Goal: Task Accomplishment & Management: Complete application form

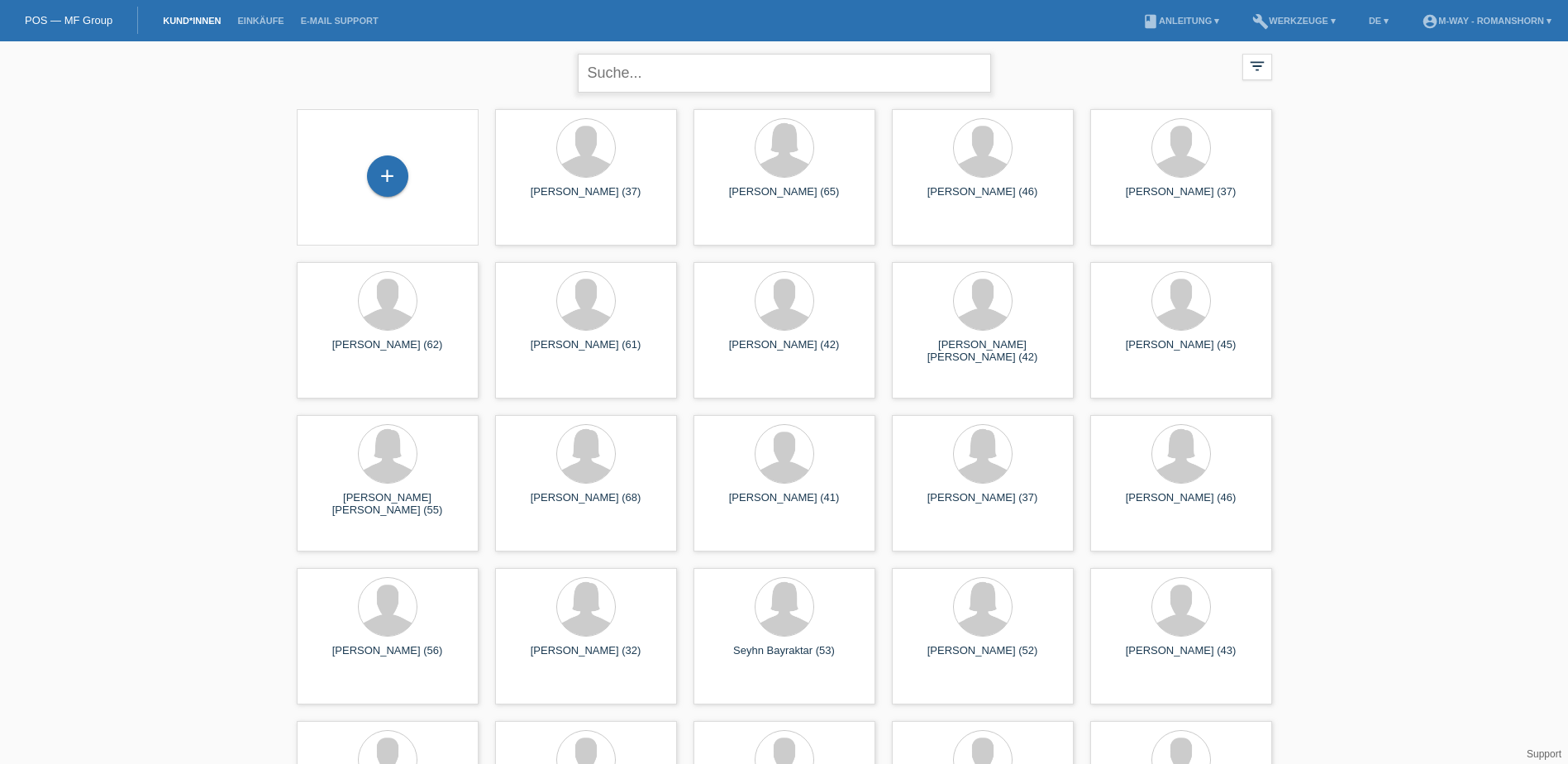
click at [637, 62] on input "text" at bounding box center [784, 73] width 413 height 39
click at [487, 70] on div "close filter_list view_module Alle Kund*innen anzeigen star Markierte Kund*inne…" at bounding box center [785, 71] width 992 height 60
click at [385, 171] on div "+" at bounding box center [387, 175] width 41 height 41
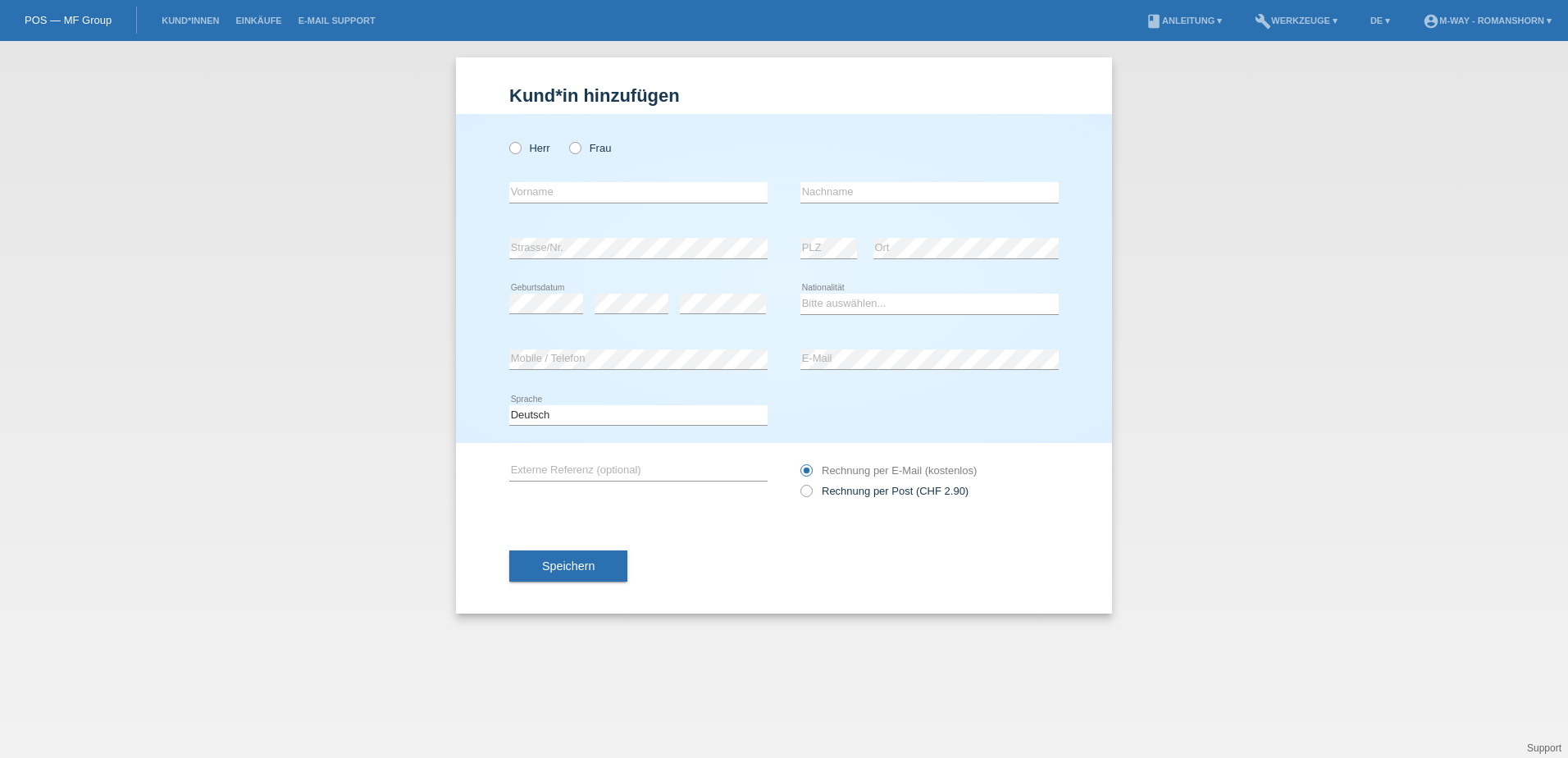
drag, startPoint x: 513, startPoint y: 148, endPoint x: 530, endPoint y: 177, distance: 33.6
click at [506, 140] on icon at bounding box center [506, 140] width 0 height 0
click at [514, 150] on input "Herr" at bounding box center [514, 146] width 11 height 11
radio input "true"
click at [545, 184] on input "text" at bounding box center [638, 192] width 258 height 20
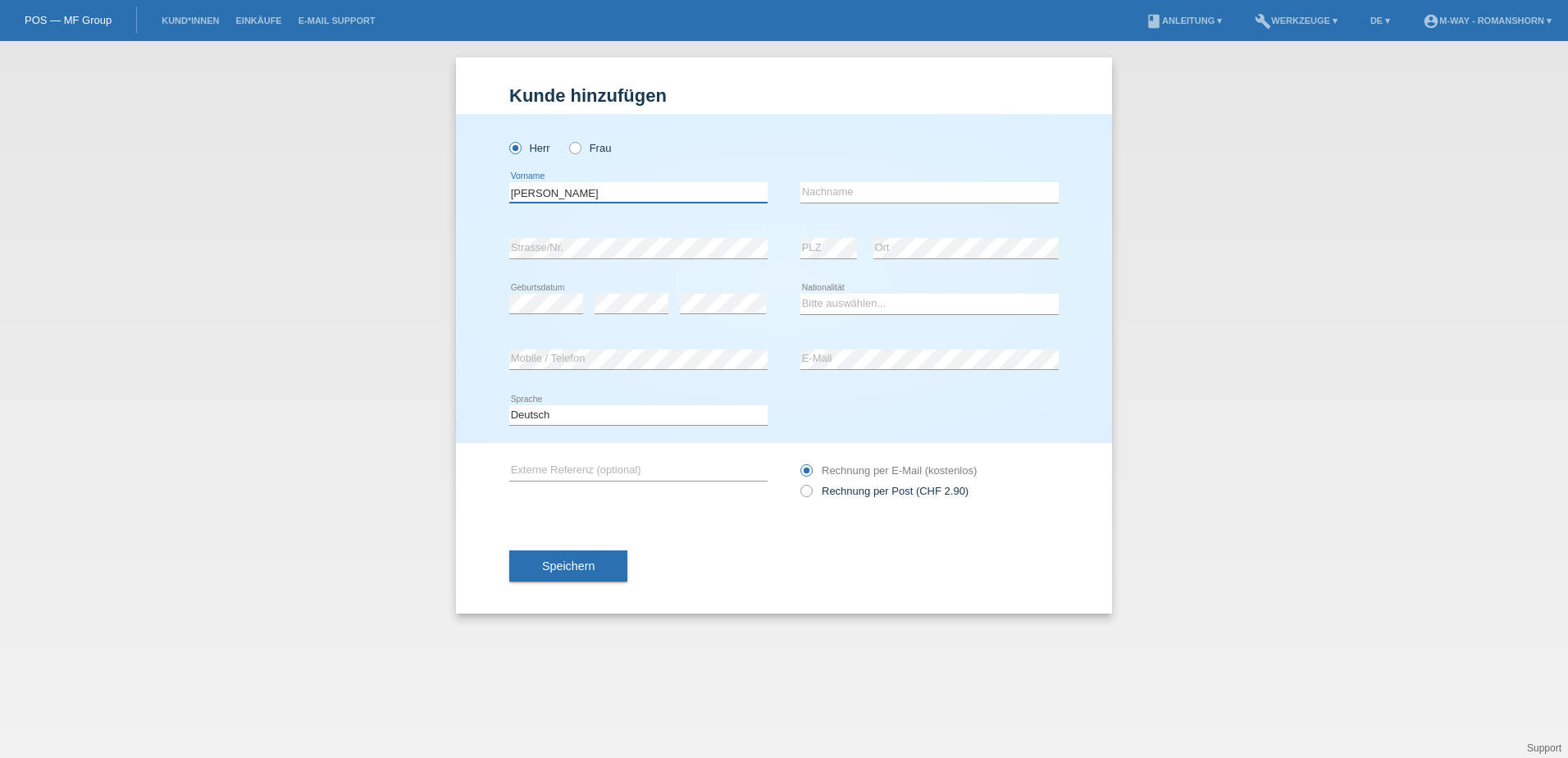
type input "Thomas"
type input "K"
type input "Lang"
click at [854, 299] on select "Bitte auswählen... Schweiz Deutschland Liechtenstein Österreich ------------ Af…" at bounding box center [930, 303] width 258 height 20
click at [801, 293] on select "Bitte auswählen... Schweiz Deutschland Liechtenstein Österreich ------------ Af…" at bounding box center [930, 303] width 258 height 20
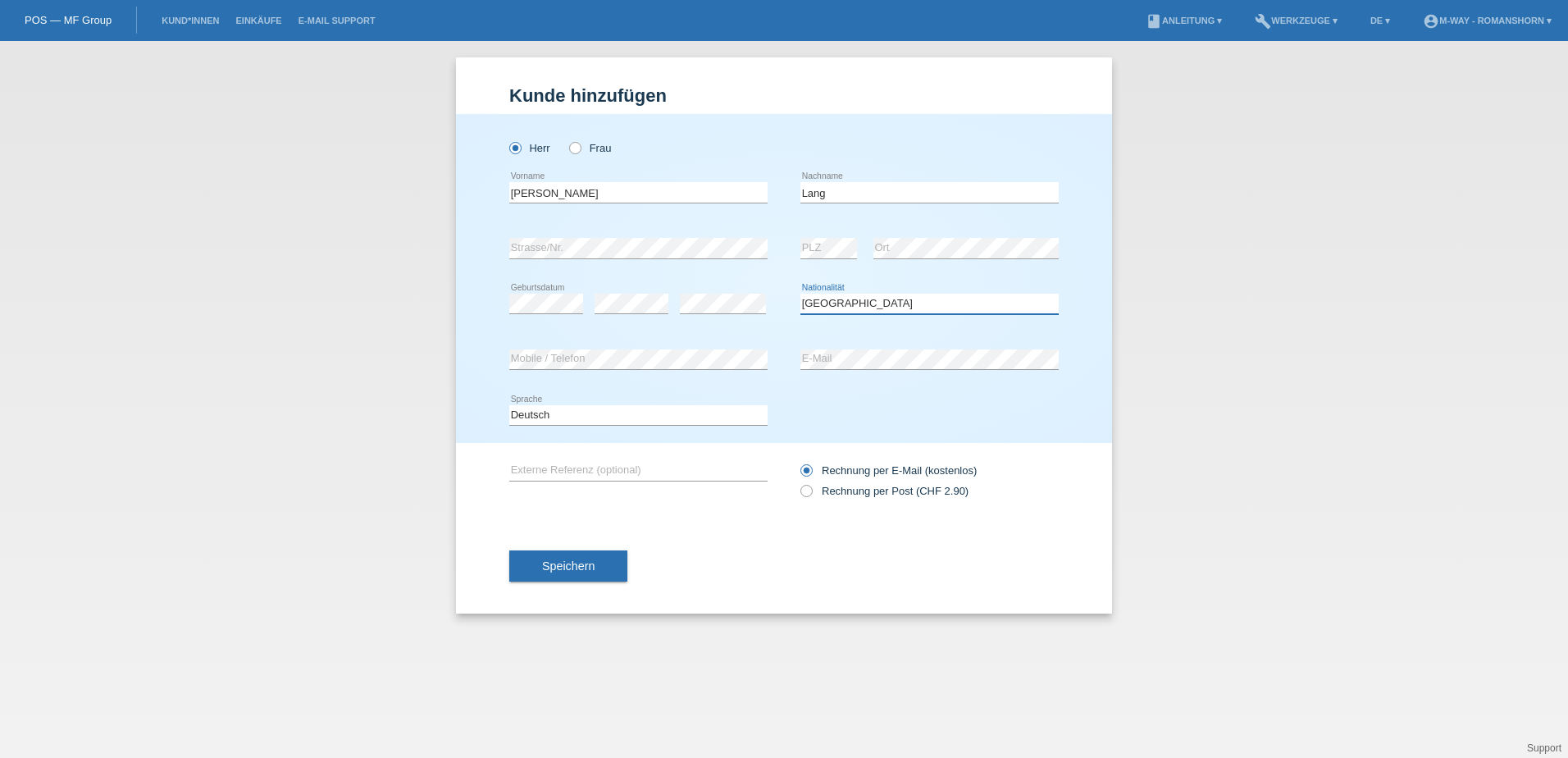
click at [926, 303] on select "Bitte auswählen... Schweiz Deutschland Liechtenstein Österreich ------------ Af…" at bounding box center [930, 303] width 258 height 20
select select "EG"
click at [801, 293] on select "Bitte auswählen... Schweiz Deutschland Liechtenstein Österreich ------------ Af…" at bounding box center [930, 303] width 258 height 20
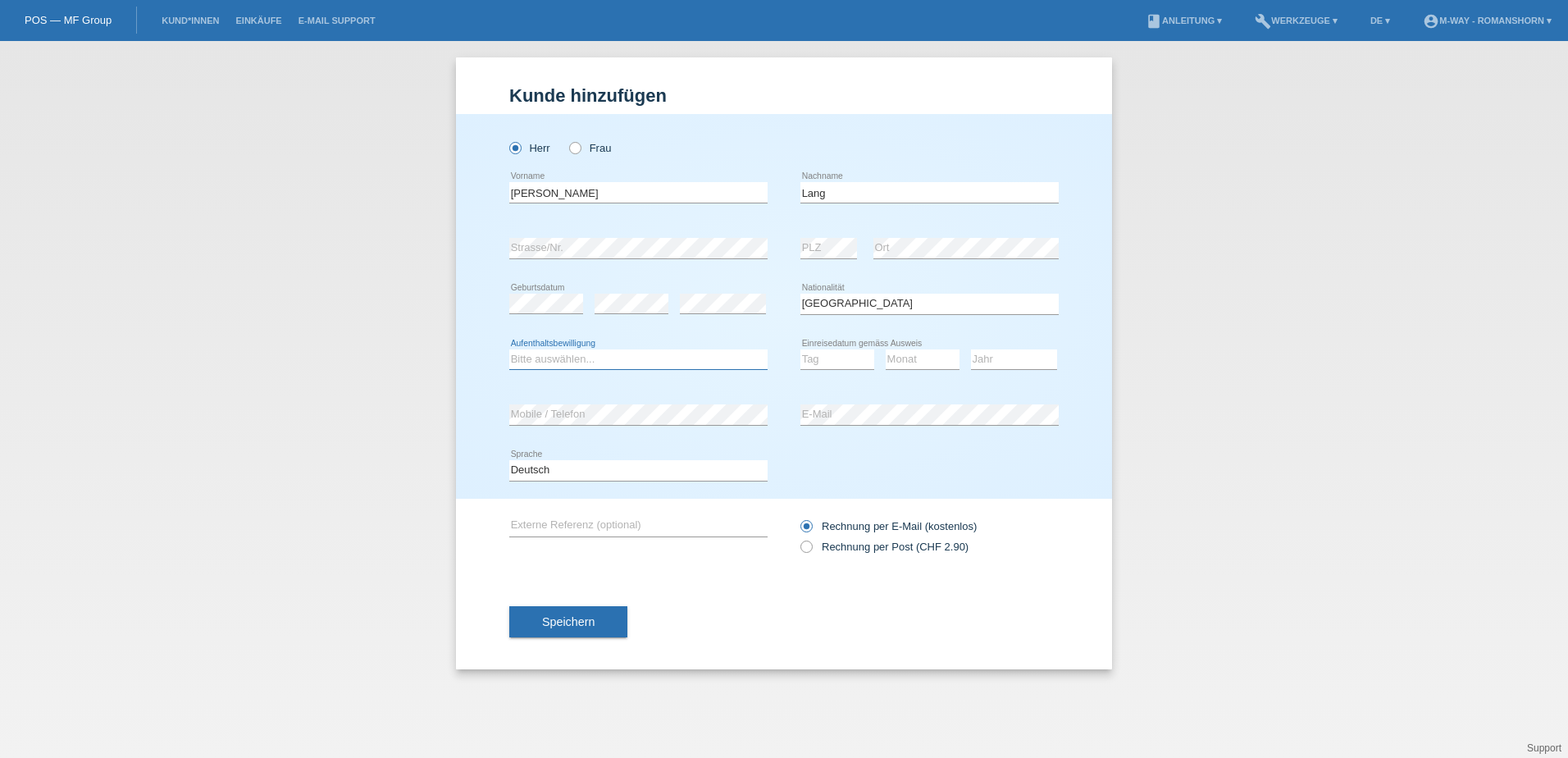
click at [624, 363] on select "Bitte auswählen... C B B - Flüchtlingsstatus Andere" at bounding box center [638, 359] width 258 height 20
select select "C"
click at [509, 350] on select "Bitte auswählen... C B B - Flüchtlingsstatus Andere" at bounding box center [638, 359] width 258 height 20
click at [845, 361] on select "Tag 01 02 03 04 05 06 07 08 09 10 11" at bounding box center [837, 359] width 74 height 20
select select "15"
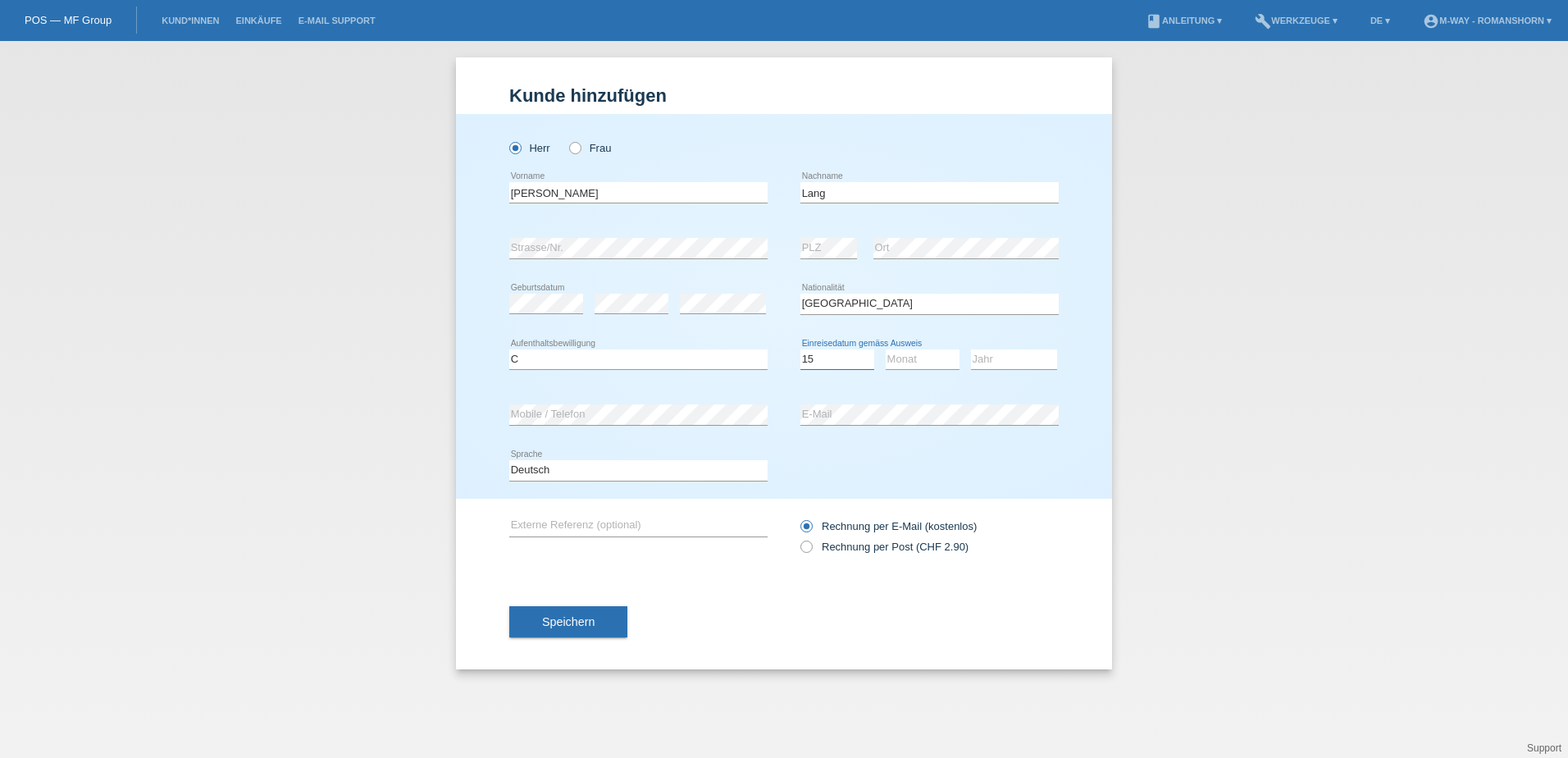
click at [801, 350] on select "Tag 01 02 03 04 05 06 07 08 09 10 11" at bounding box center [837, 359] width 74 height 20
click at [934, 354] on select "Monat 01 02 03 04 05 06 07 08 09 10 11" at bounding box center [922, 359] width 74 height 20
select select "03"
click at [886, 350] on select "Monat 01 02 03 04 05 06 07 08 09 10 11" at bounding box center [922, 359] width 74 height 20
click at [1004, 358] on select "Jahr 2025 2024 2023 2022 2021 2020 2019 2018 2017 2016 2015 2014 2013 2012 2011…" at bounding box center [1014, 359] width 86 height 20
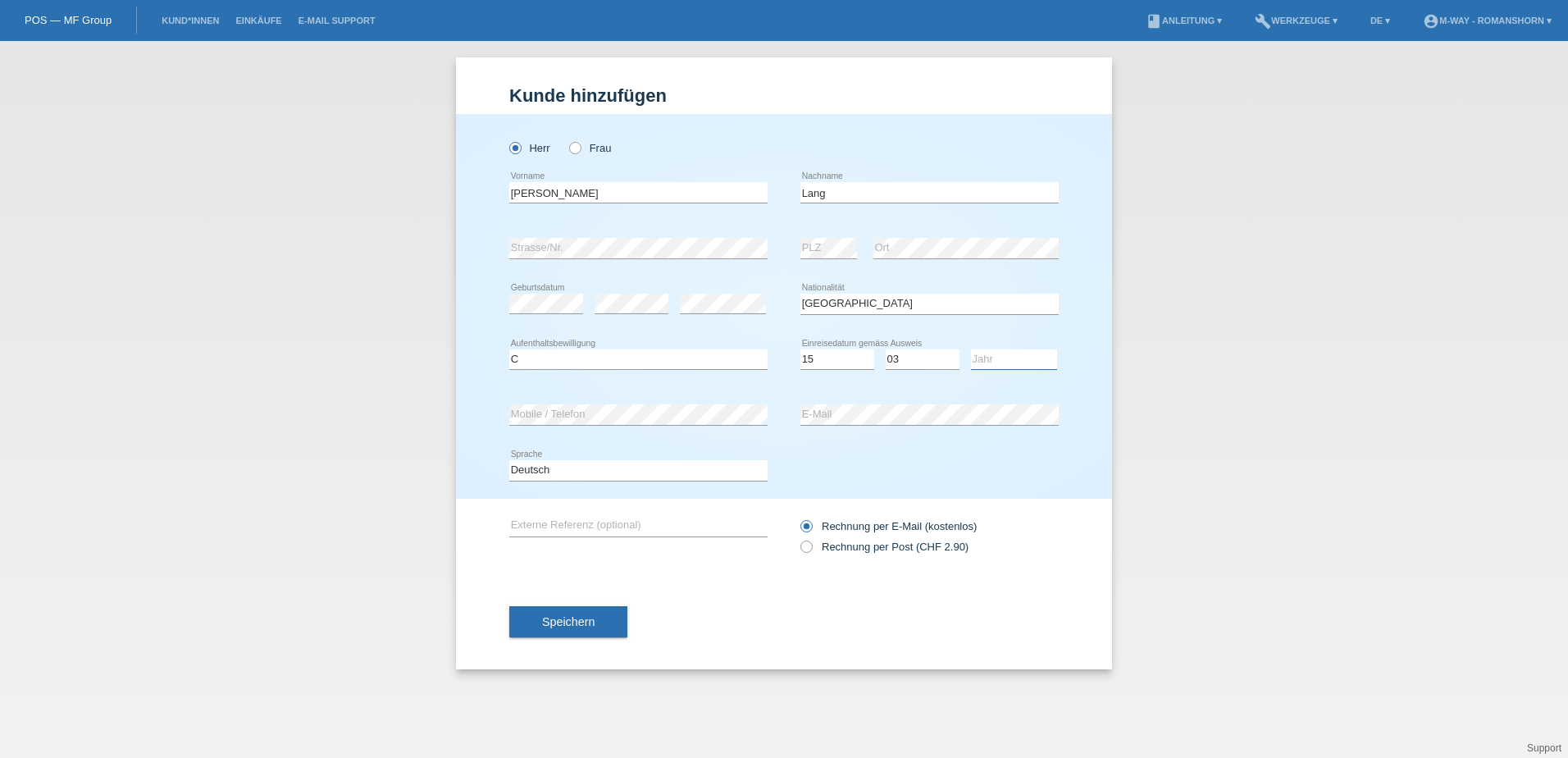
select select "2008"
click at [971, 350] on select "Jahr 2025 2024 2023 2022 2021 2020 2019 2018 2017 2016 2015 2014 2013 2012 2011…" at bounding box center [1014, 359] width 86 height 20
drag, startPoint x: 828, startPoint y: 296, endPoint x: 830, endPoint y: 312, distance: 16.1
click at [828, 296] on select "Bitte auswählen... Schweiz Deutschland Liechtenstein Österreich ------------ Af…" at bounding box center [930, 303] width 258 height 20
select select "CH"
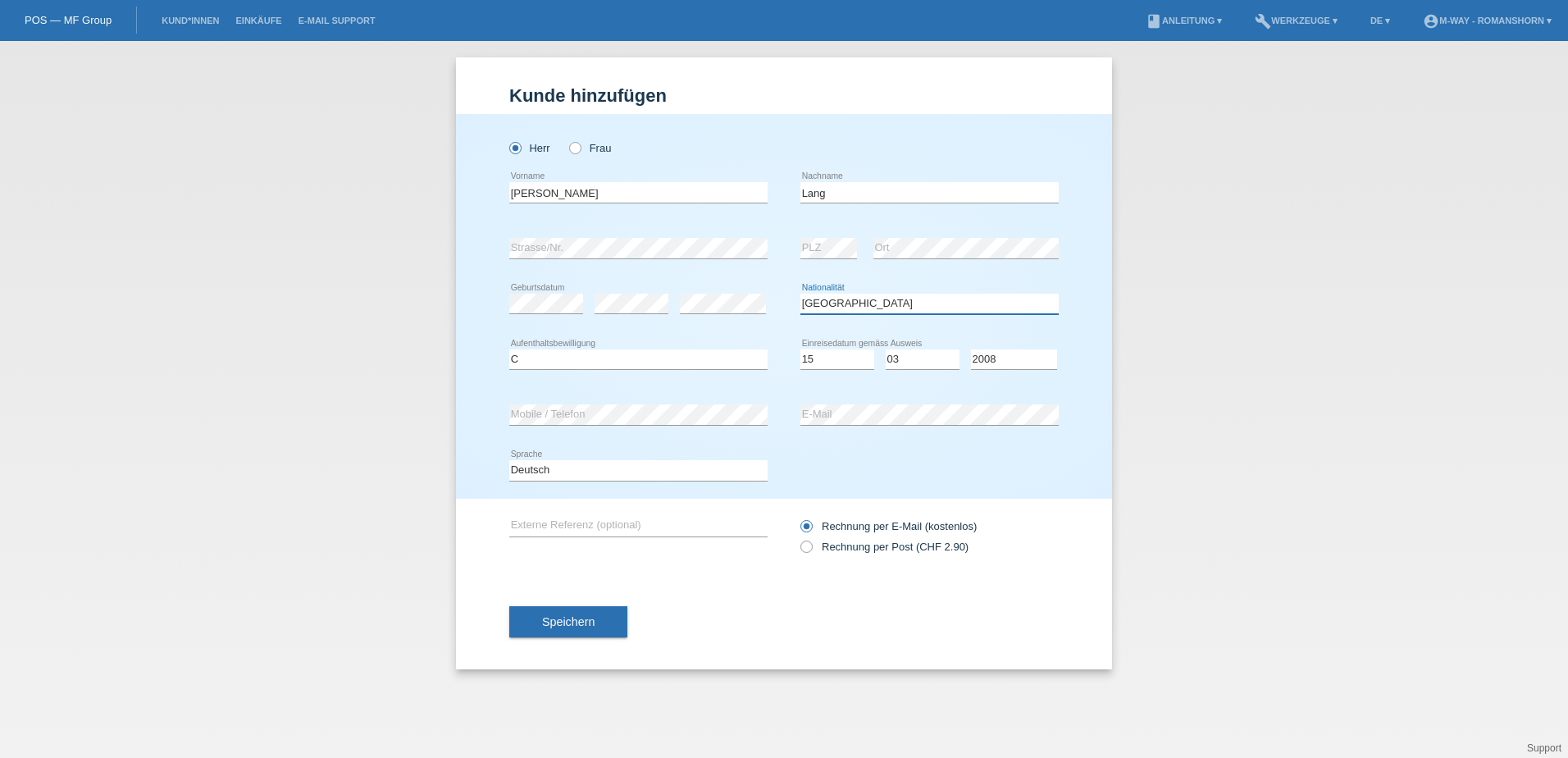
click at [801, 293] on select "Bitte auswählen... Schweiz Deutschland Liechtenstein Österreich ------------ Af…" at bounding box center [930, 303] width 258 height 20
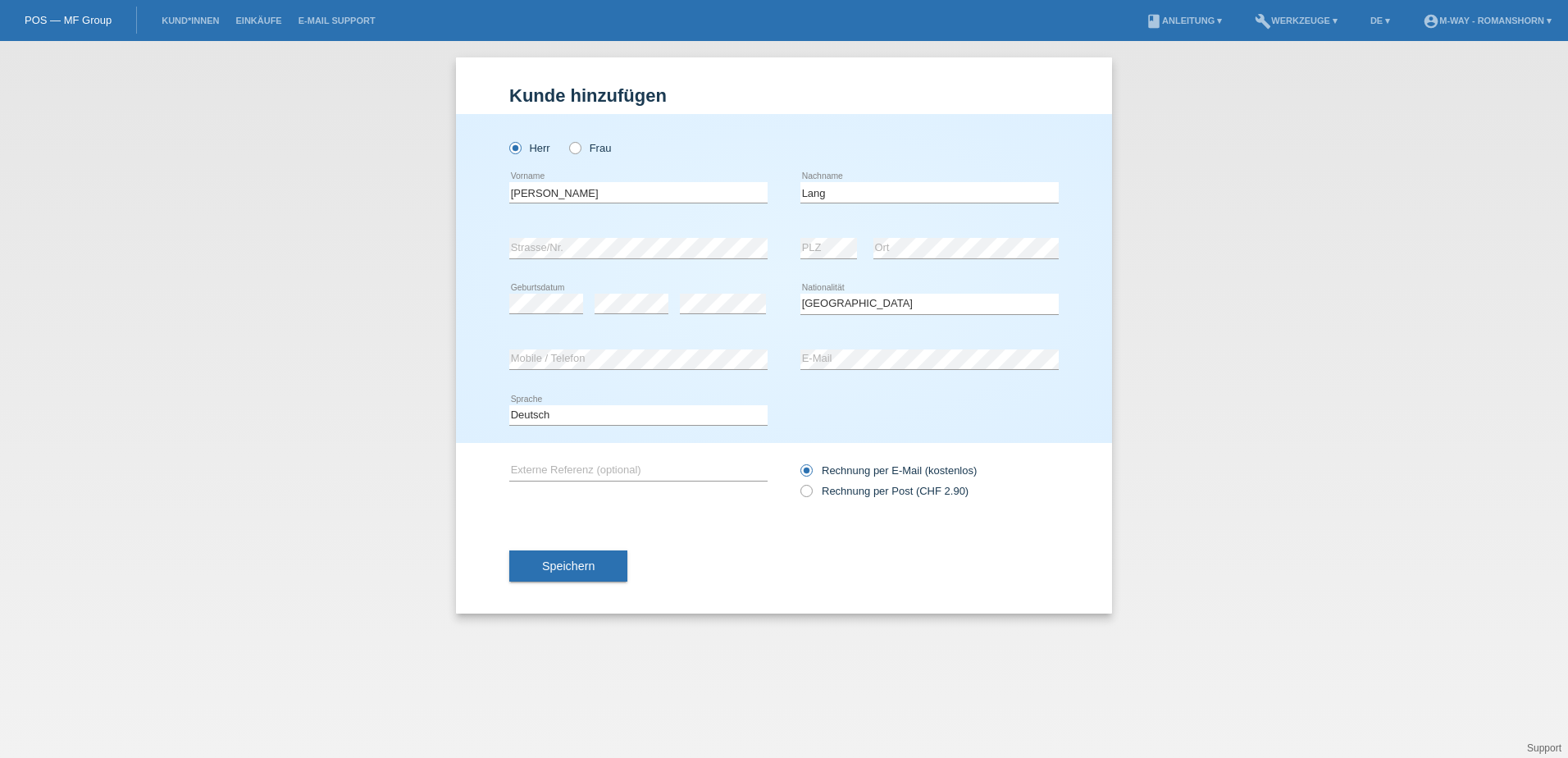
click at [815, 521] on div "Speichern" at bounding box center [784, 566] width 549 height 96
drag, startPoint x: 559, startPoint y: 186, endPoint x: 470, endPoint y: 202, distance: 90.4
click at [470, 202] on div "Herr Frau Thomas error Vorname C" at bounding box center [784, 278] width 656 height 329
type input "Alptekin"
type input "Atalay"
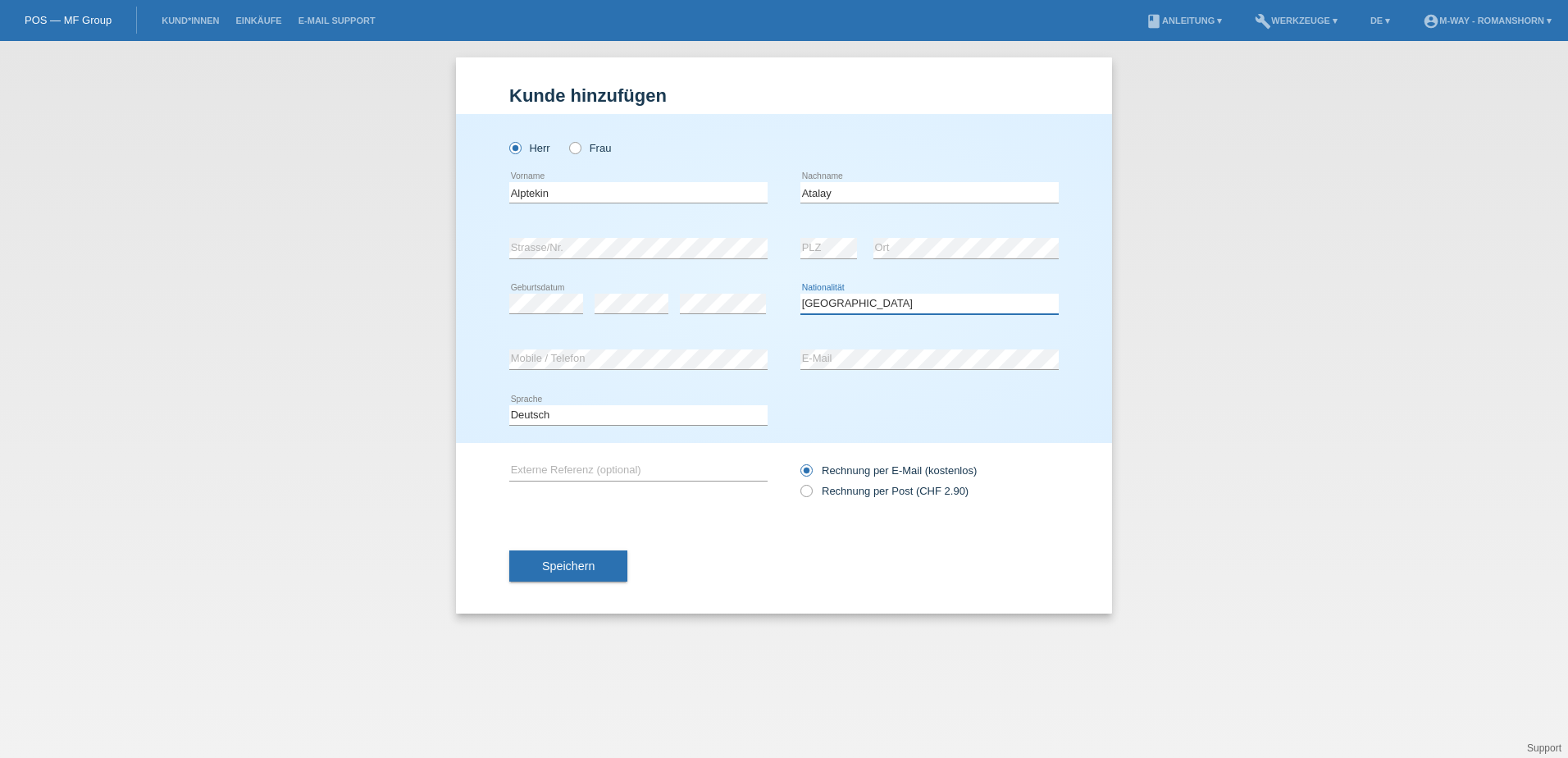
click at [840, 300] on select "Bitte auswählen... Schweiz Deutschland Liechtenstein Österreich ------------ Af…" at bounding box center [930, 303] width 258 height 20
select select "TR"
click at [801, 293] on select "Bitte auswählen... Schweiz Deutschland Liechtenstein Österreich ------------ Af…" at bounding box center [930, 303] width 258 height 20
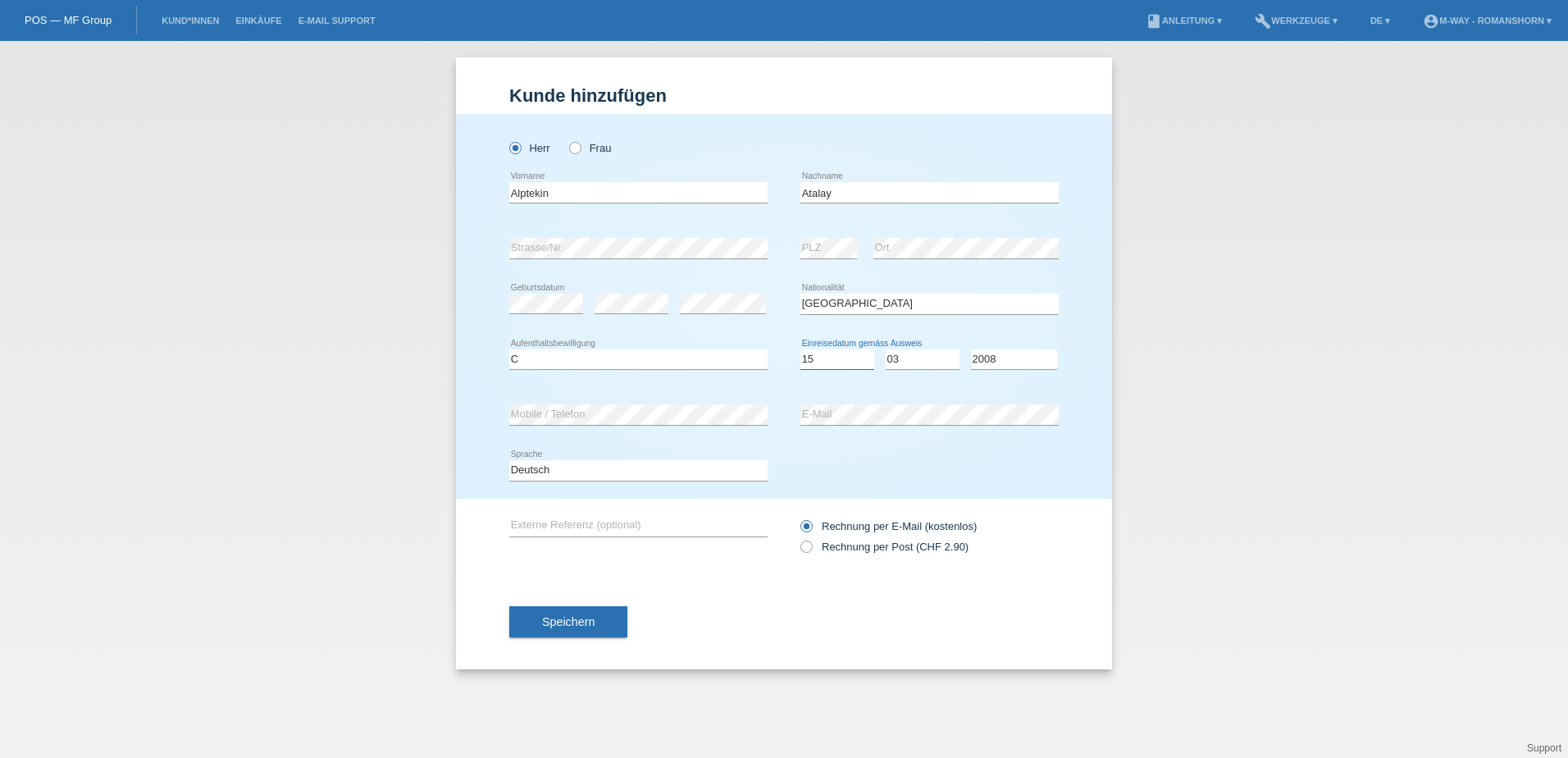
click at [831, 356] on select "Tag 01 02 03 04 05 06 07 08 09 10 11" at bounding box center [837, 359] width 74 height 20
select select "22"
click at [801, 350] on select "Tag 01 02 03 04 05 06 07 08 09 10 11" at bounding box center [837, 359] width 74 height 20
click at [934, 359] on select "Monat 01 02 03 04 05 06 07 08 09 10 11" at bounding box center [922, 359] width 74 height 20
select select "11"
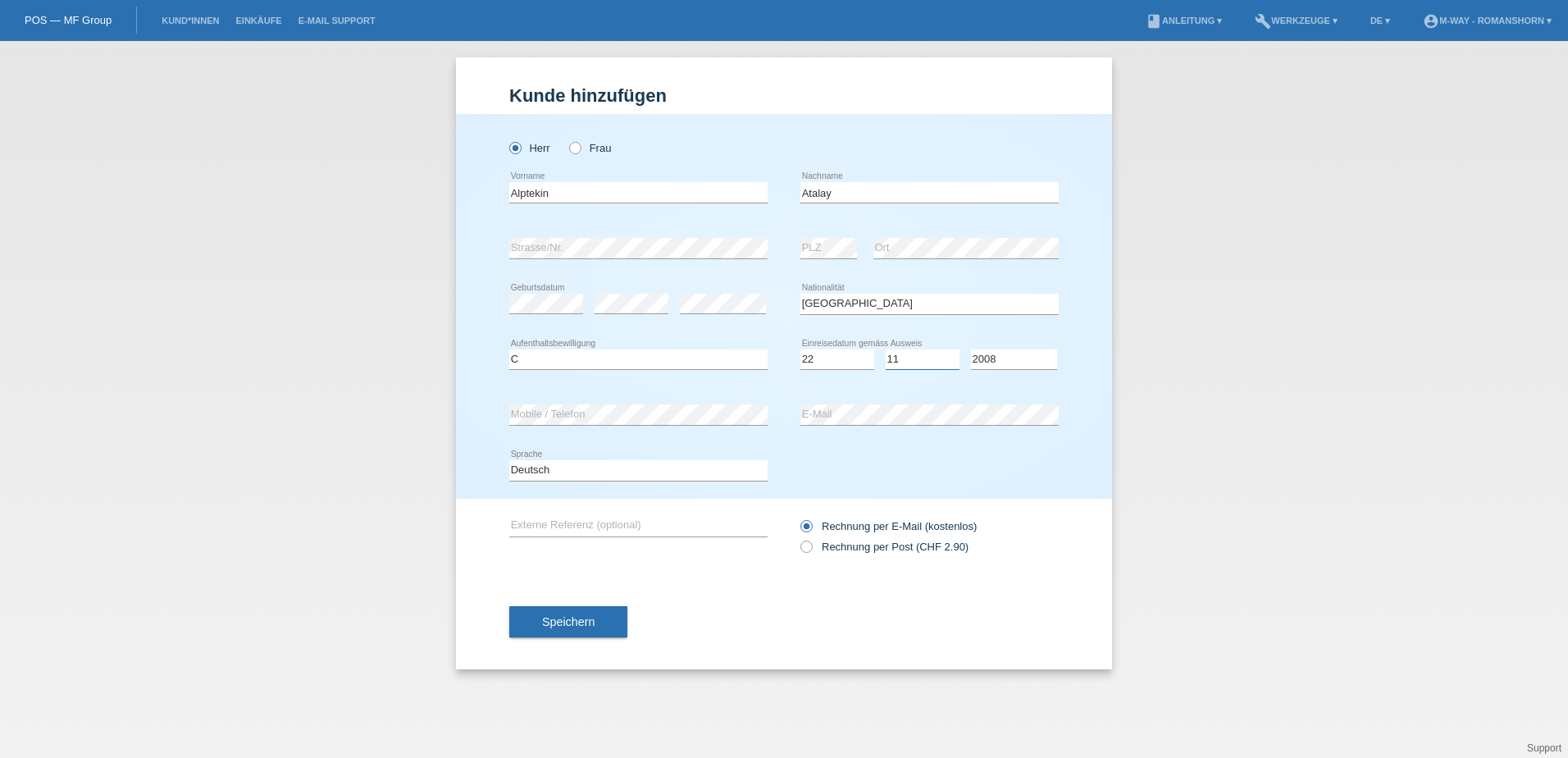
click at [886, 350] on select "Monat 01 02 03 04 05 06 07 08 09 10 11" at bounding box center [922, 359] width 74 height 20
click at [998, 357] on select "Jahr 2025 2024 2023 2022 2021 2020 2019 2018 2017 2016 2015 2014 2013 2012 2011…" at bounding box center [1014, 359] width 86 height 20
select select "1983"
click at [971, 350] on select "Jahr 2025 2024 2023 2022 2021 2020 2019 2018 2017 2016 2015 2014 2013 2012 2011…" at bounding box center [1014, 359] width 86 height 20
click at [421, 458] on div "Kund*in hinzufügen Kunde hinzufügen Kundin hinzufügen Herr Frau Alptekin error …" at bounding box center [784, 400] width 1568 height 717
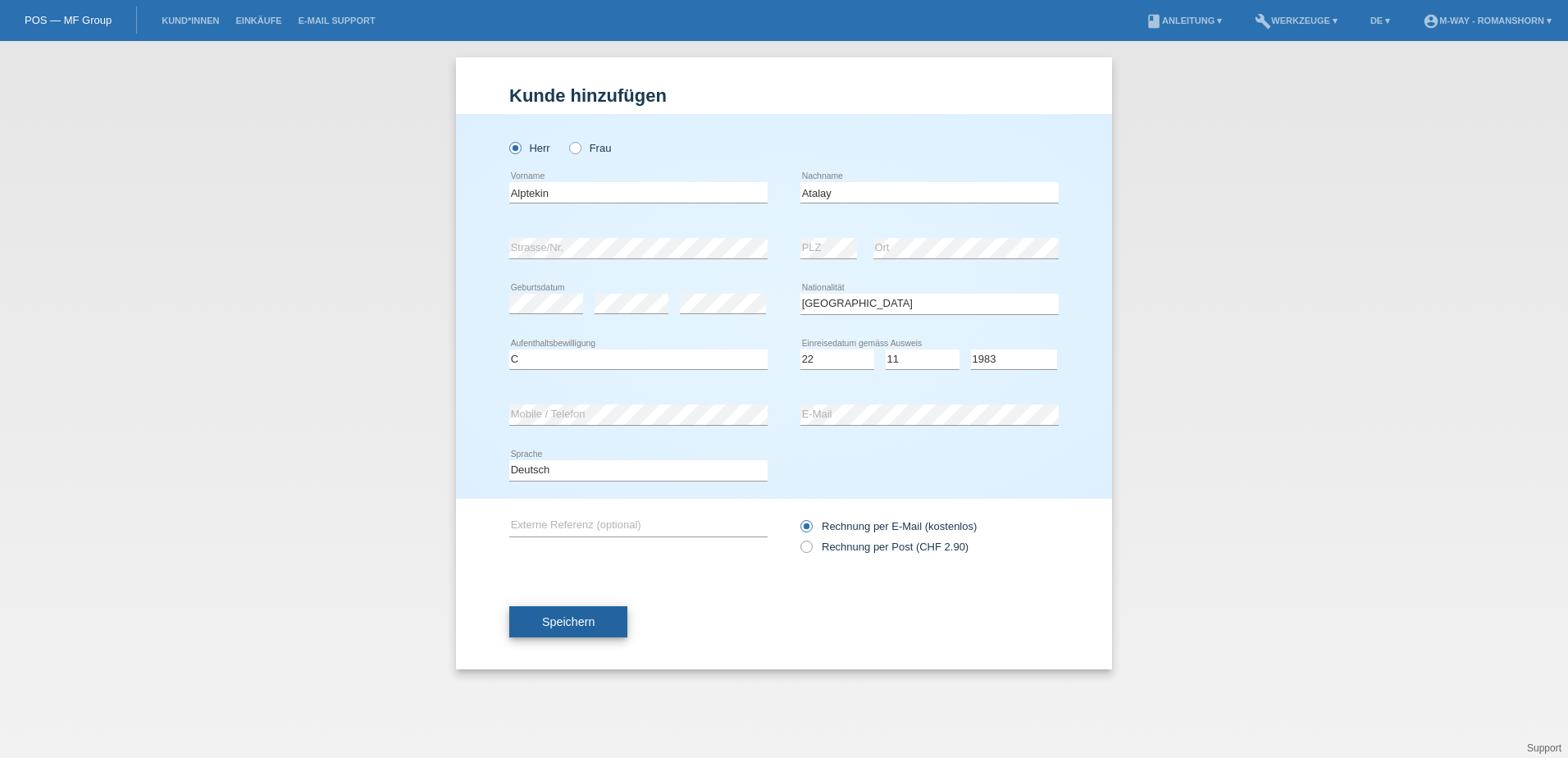
click at [570, 619] on span "Speichern" at bounding box center [568, 622] width 53 height 13
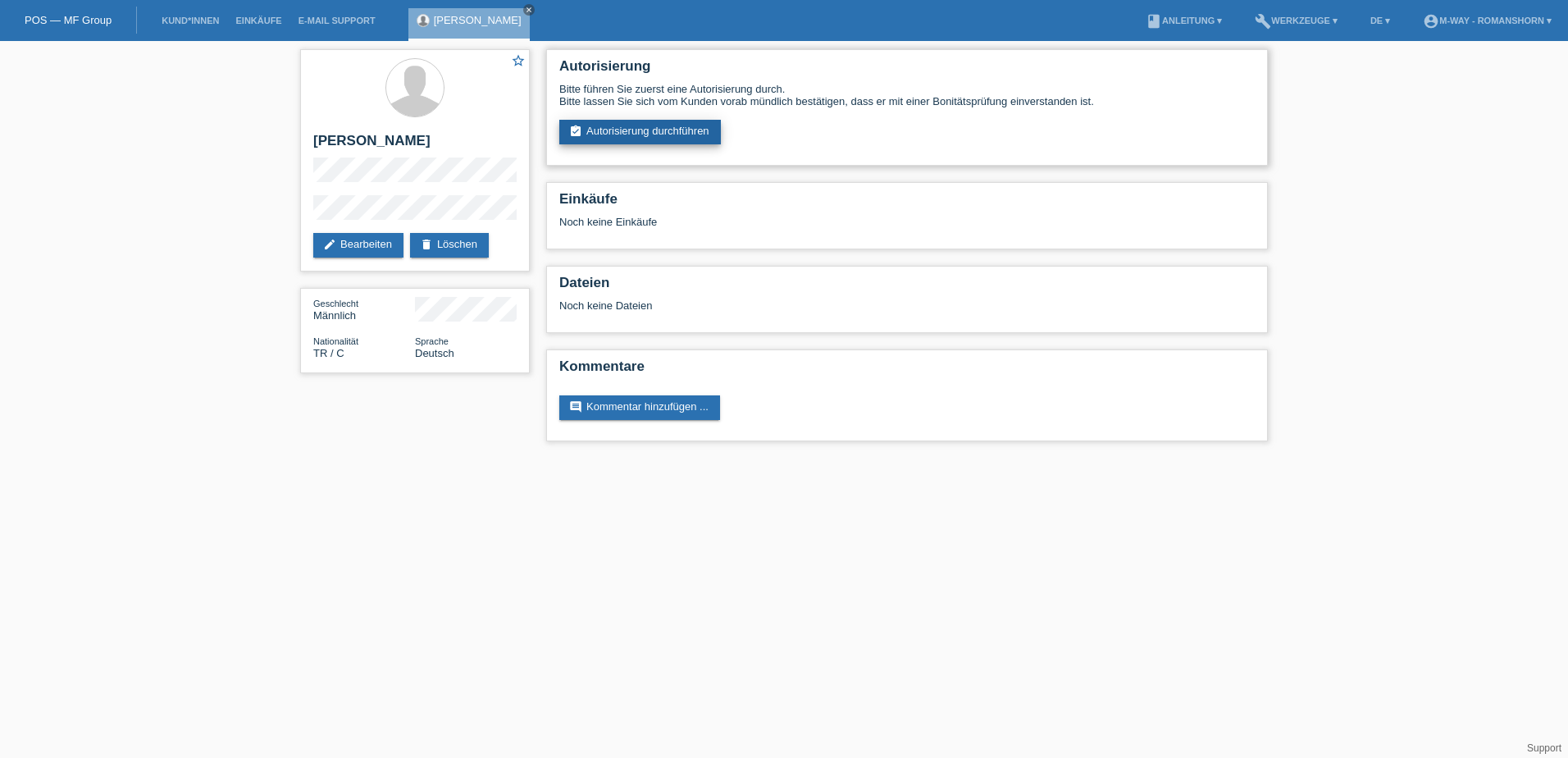
click at [657, 124] on link "assignment_turned_in Autorisierung durchführen" at bounding box center [639, 132] width 161 height 25
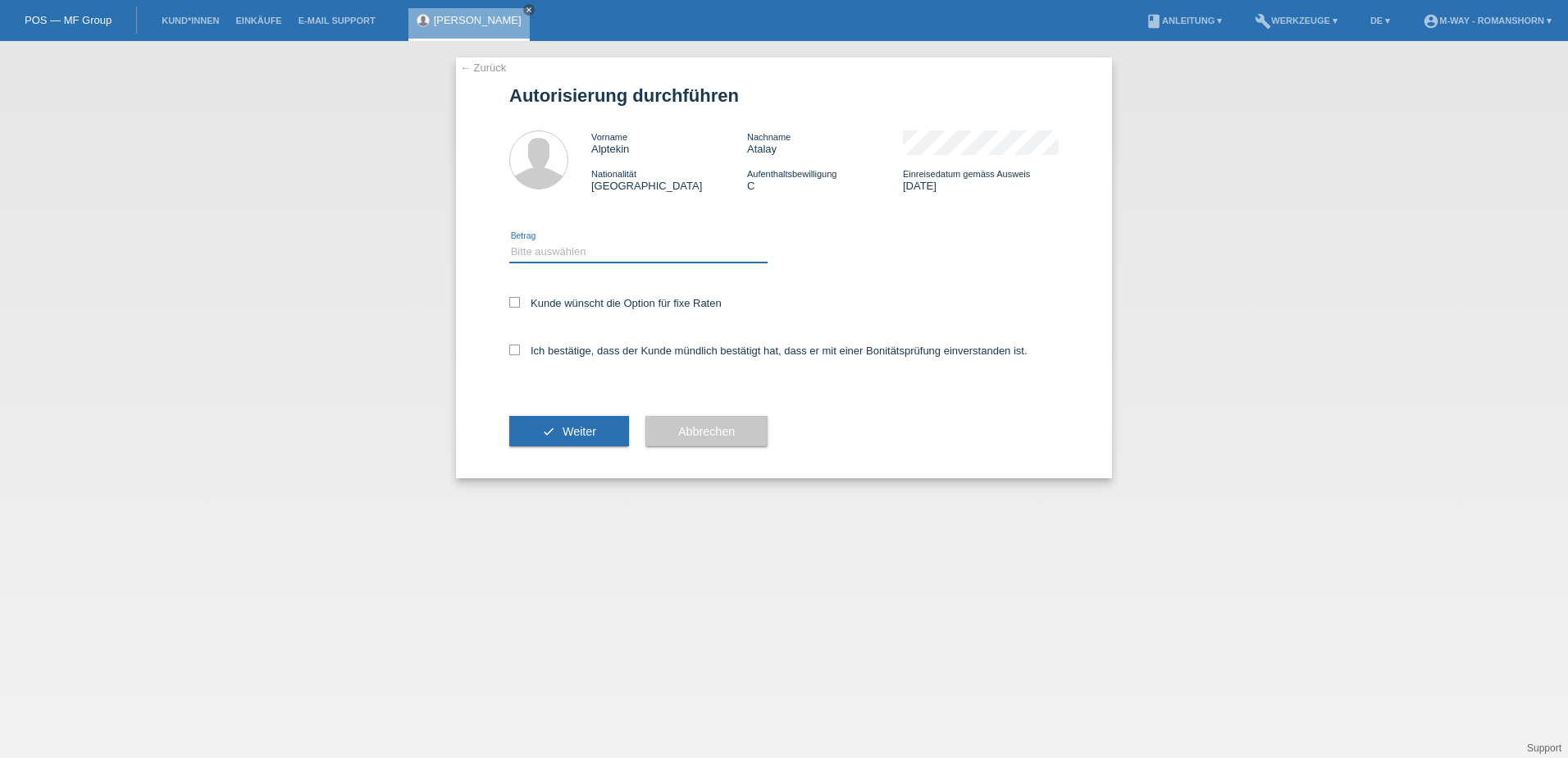
click at [589, 243] on select "Bitte auswählen CHF 1.00 - CHF 499.00 CHF 500.00 - CHF 1'999.00 CHF 2'000.00 - …" at bounding box center [638, 251] width 258 height 20
select select "3"
click at [509, 242] on select "Bitte auswählen CHF 1.00 - CHF 499.00 CHF 500.00 - CHF 1'999.00 CHF 2'000.00 - …" at bounding box center [638, 251] width 258 height 20
click at [513, 304] on icon at bounding box center [514, 302] width 11 height 11
click at [513, 304] on input "Kunde wünscht die Option für fixe Raten" at bounding box center [514, 302] width 11 height 11
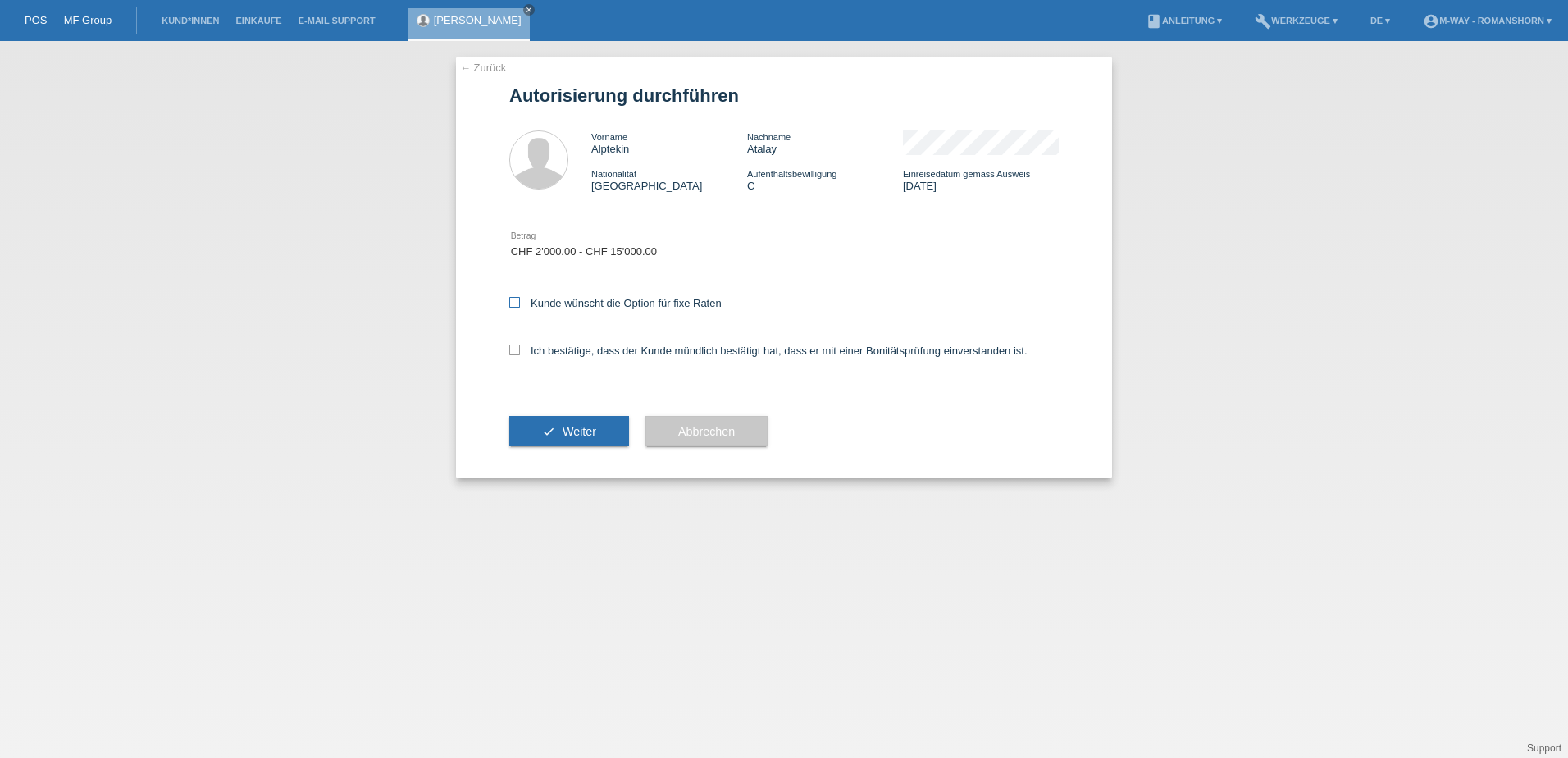
checkbox input "true"
click at [518, 356] on label "Ich bestätige, dass der Kunde mündlich bestätigt hat, dass er mit einer Bonität…" at bounding box center [768, 350] width 518 height 12
click at [518, 356] on input "Ich bestätige, dass der Kunde mündlich bestätigt hat, dass er mit einer Bonität…" at bounding box center [514, 349] width 11 height 11
checkbox input "true"
click at [563, 432] on span "Weiter" at bounding box center [579, 432] width 33 height 13
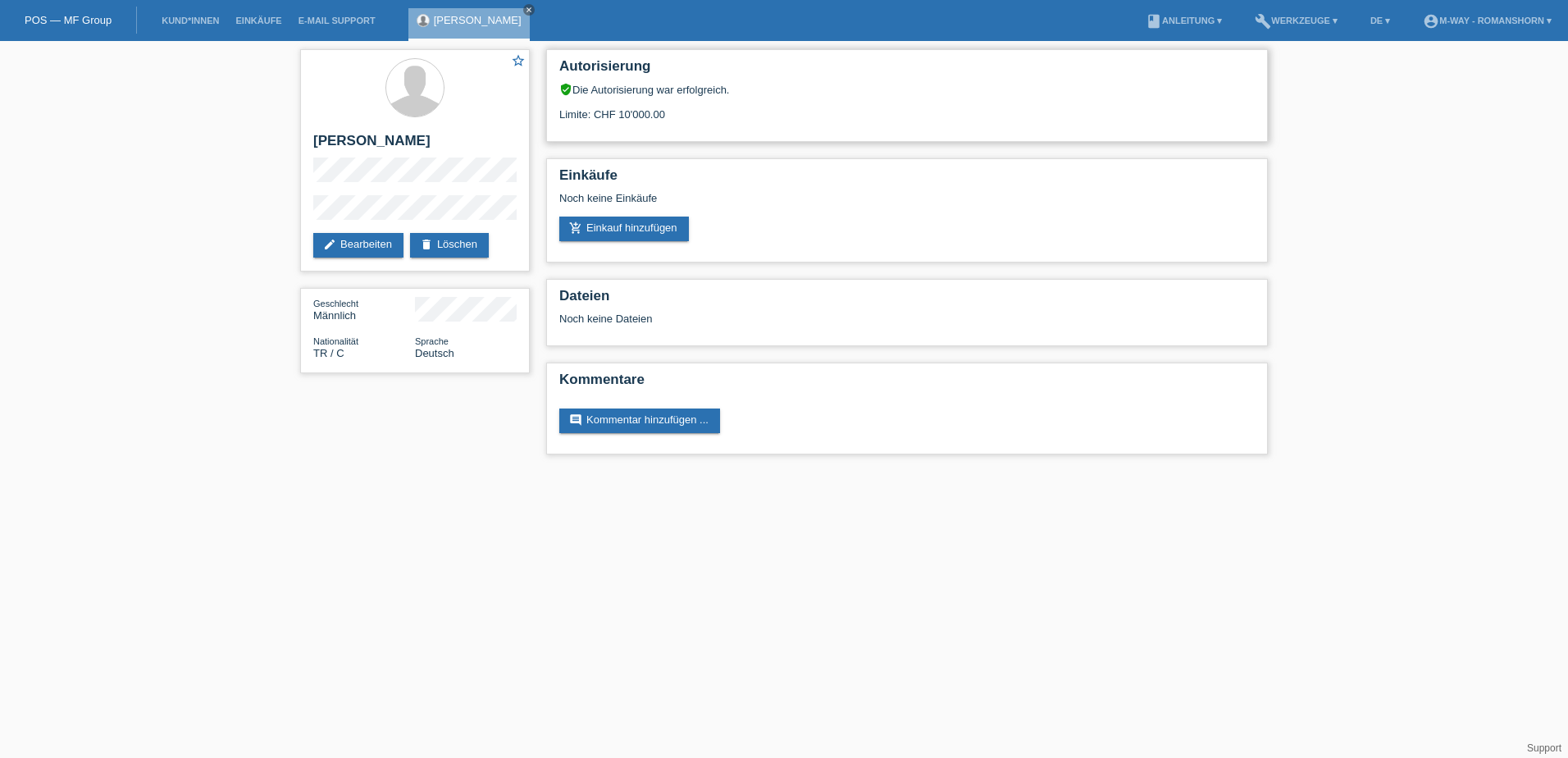
drag, startPoint x: 608, startPoint y: 108, endPoint x: 707, endPoint y: 124, distance: 100.3
click at [707, 124] on div "Autorisierung verified_user Die Autorisierung war erfolgreich. Limite: CHF 10'0…" at bounding box center [907, 95] width 721 height 93
drag, startPoint x: 707, startPoint y: 124, endPoint x: 684, endPoint y: 127, distance: 23.2
click at [684, 127] on div "Autorisierung verified_user Die Autorisierung war erfolgreich. Limite: CHF 10'0…" at bounding box center [907, 95] width 721 height 93
click at [692, 117] on div "Limite: CHF 10'000.00" at bounding box center [907, 108] width 696 height 25
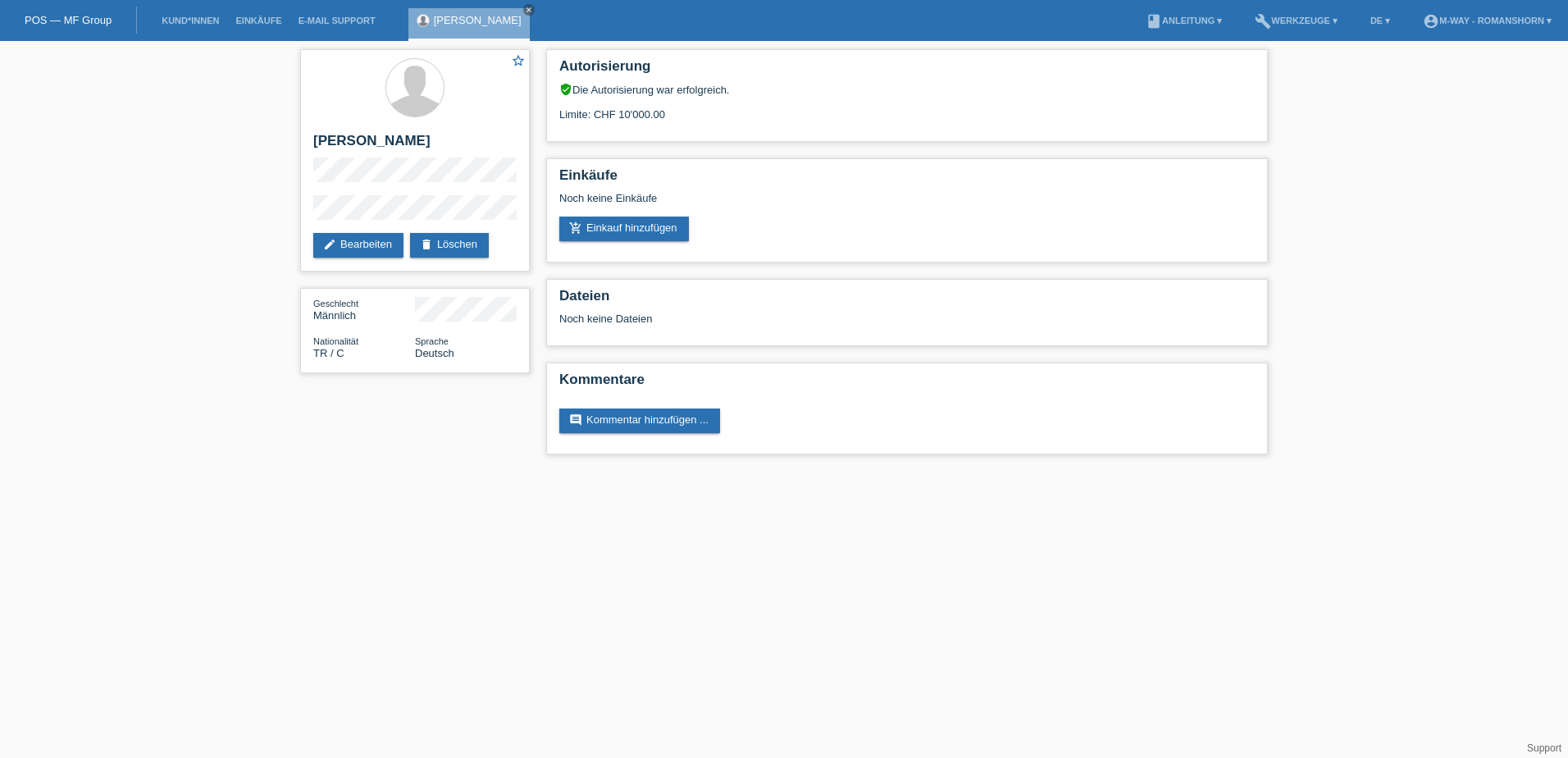
click at [525, 12] on icon "close" at bounding box center [528, 10] width 9 height 9
click at [43, 26] on link "POS — MF Group" at bounding box center [68, 20] width 87 height 12
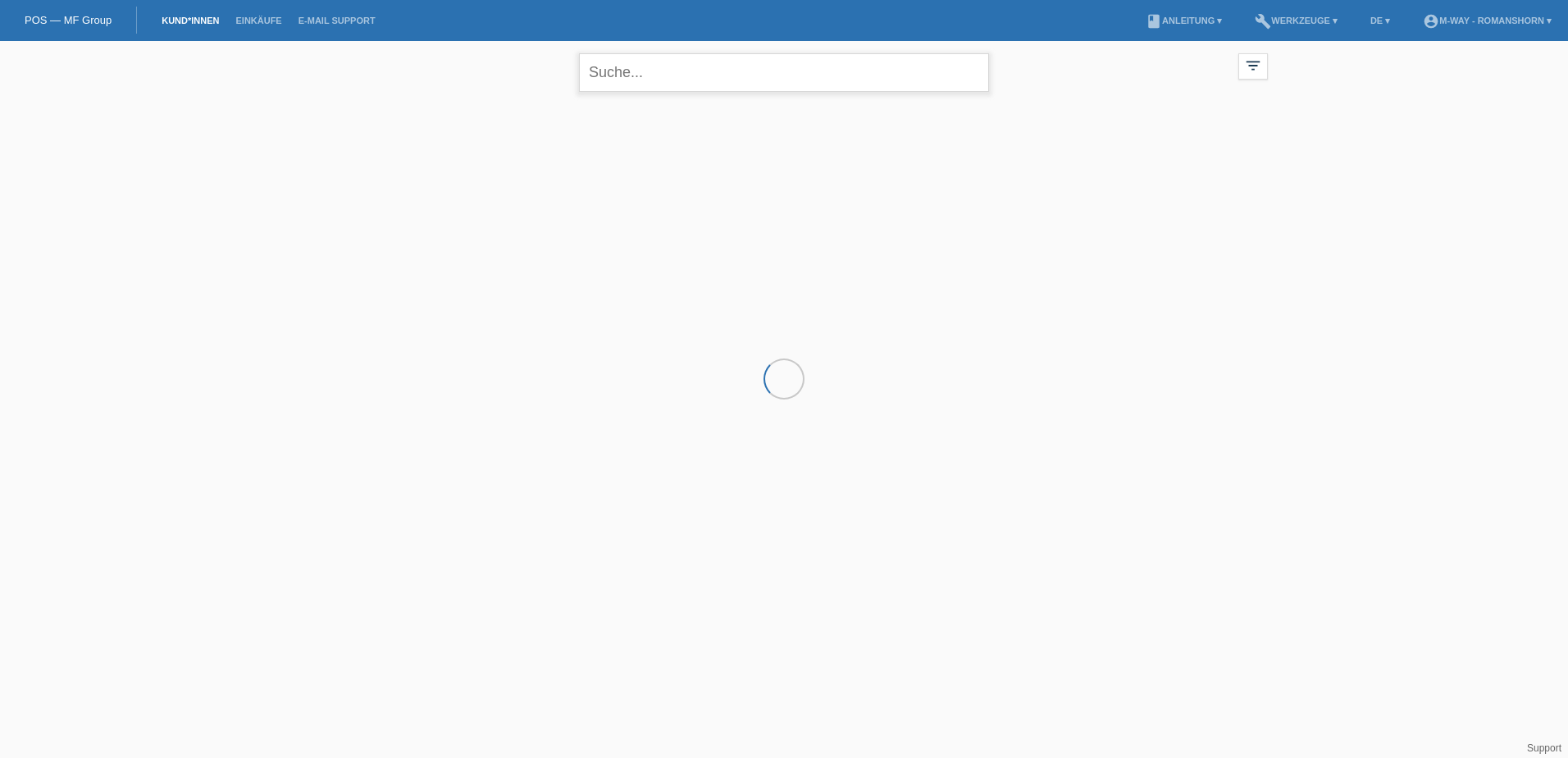
click at [638, 73] on input "text" at bounding box center [784, 73] width 410 height 38
type input "[PERSON_NAME]"
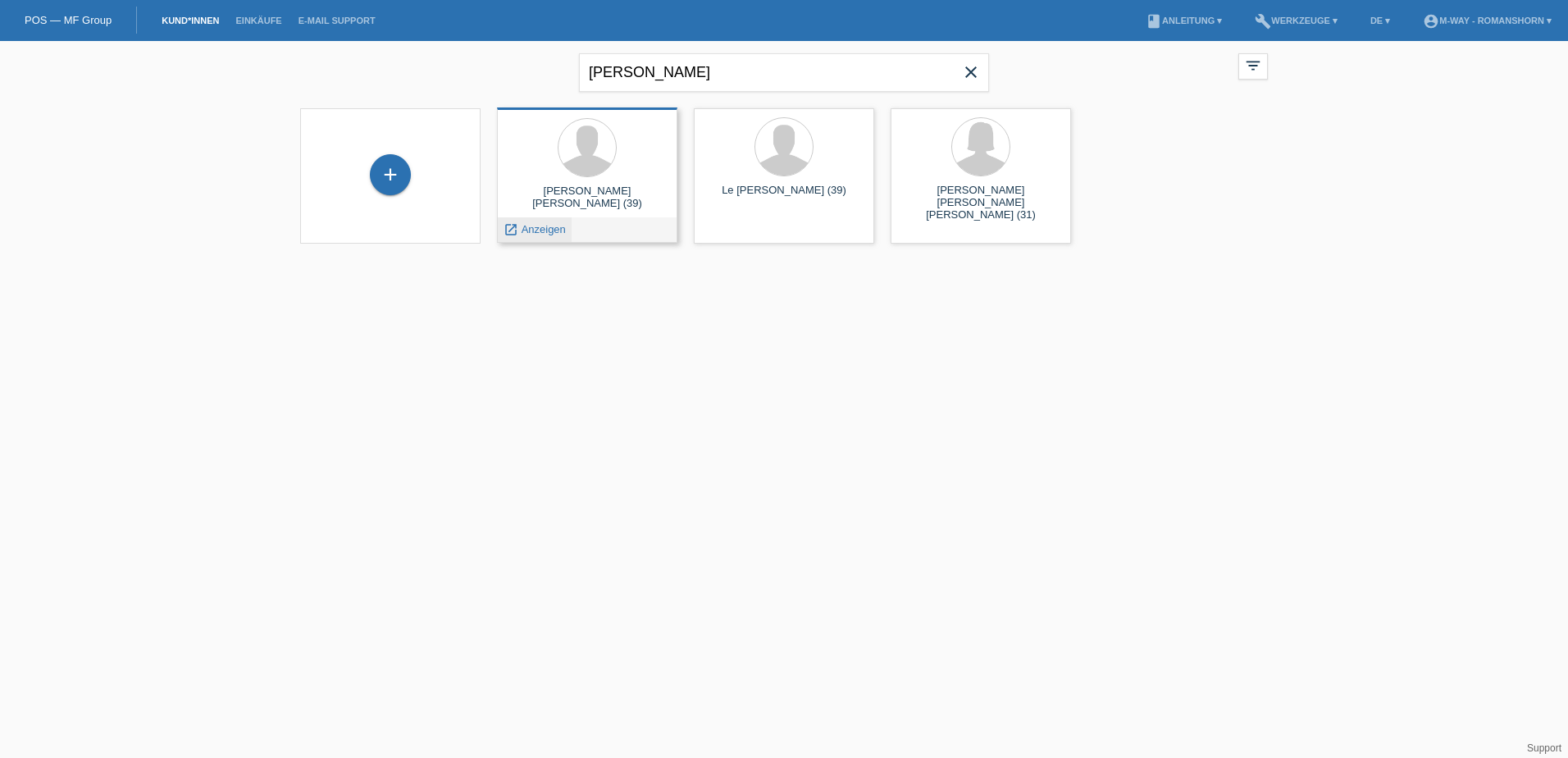
click at [554, 228] on span "Anzeigen" at bounding box center [544, 228] width 44 height 12
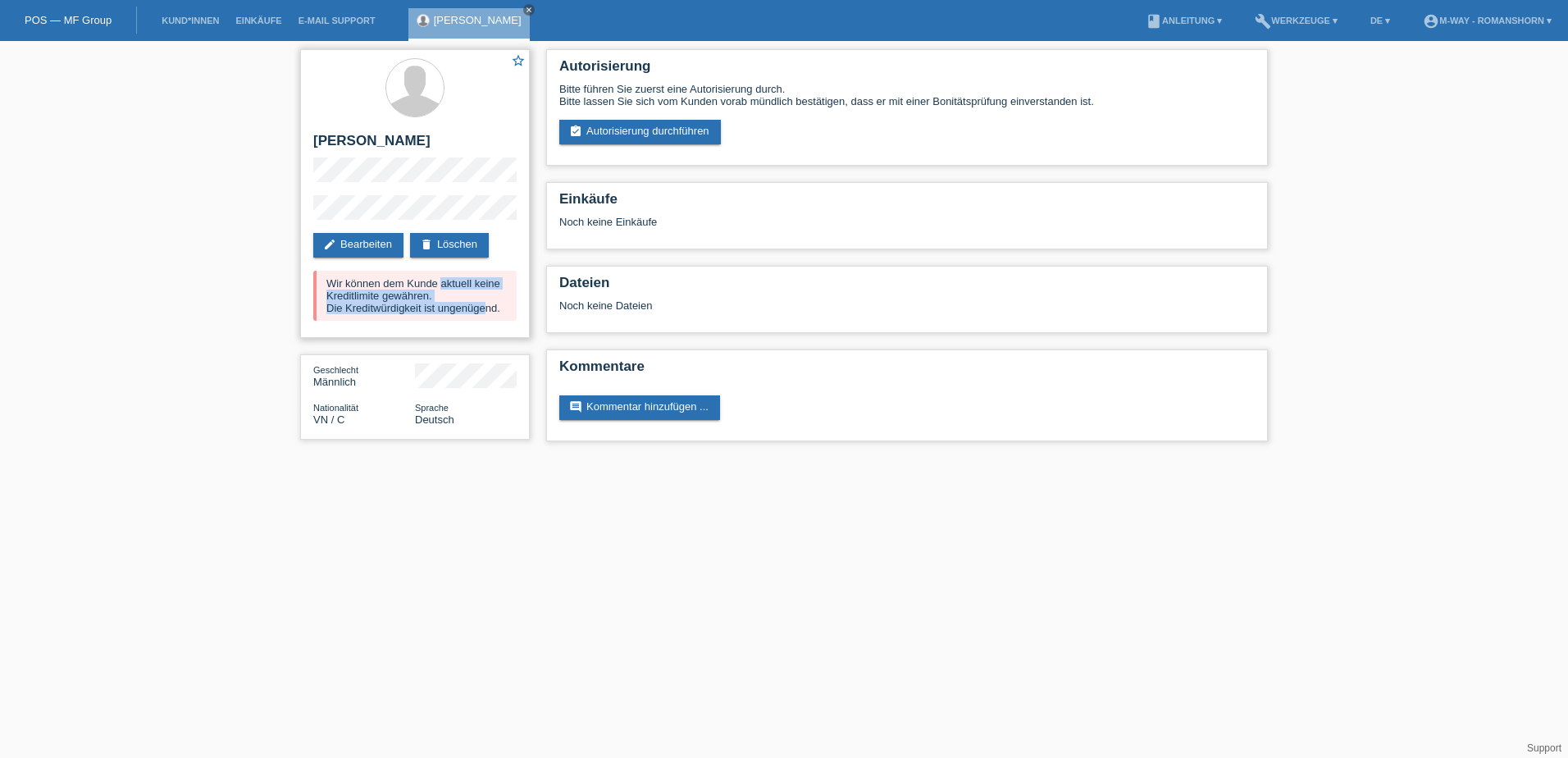
drag, startPoint x: 324, startPoint y: 281, endPoint x: 487, endPoint y: 318, distance: 167.1
click at [487, 318] on div "Wir können dem Kunde aktuell keine Kreditlimite gewähren. Die Kreditwürdigkeit …" at bounding box center [415, 295] width 204 height 50
drag, startPoint x: 487, startPoint y: 318, endPoint x: 494, endPoint y: 303, distance: 16.6
click at [495, 303] on div "Wir können dem Kunde aktuell keine Kreditlimite gewähren. Die Kreditwürdigkeit …" at bounding box center [415, 295] width 204 height 50
